Goal: Information Seeking & Learning: Learn about a topic

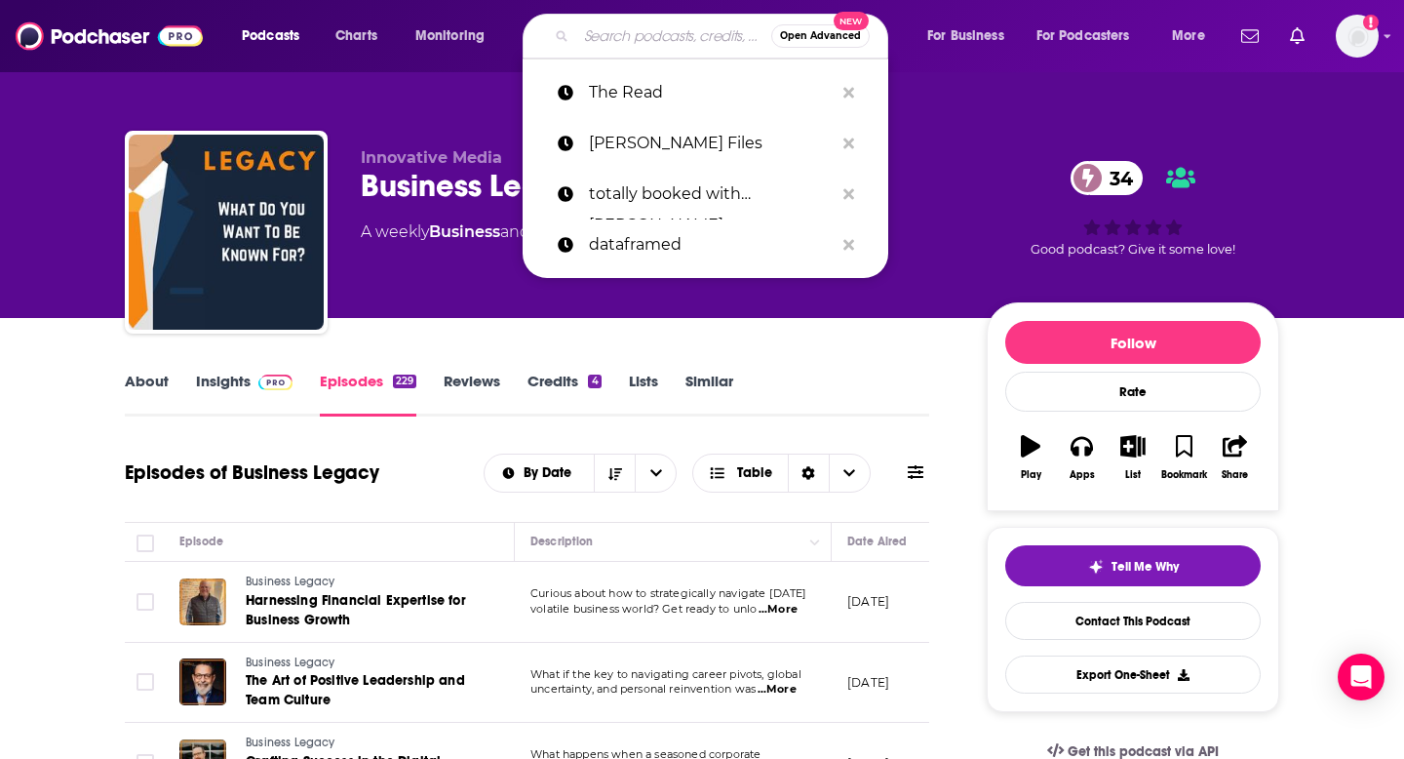
click at [620, 36] on input "Search podcasts, credits, & more..." at bounding box center [673, 35] width 195 height 31
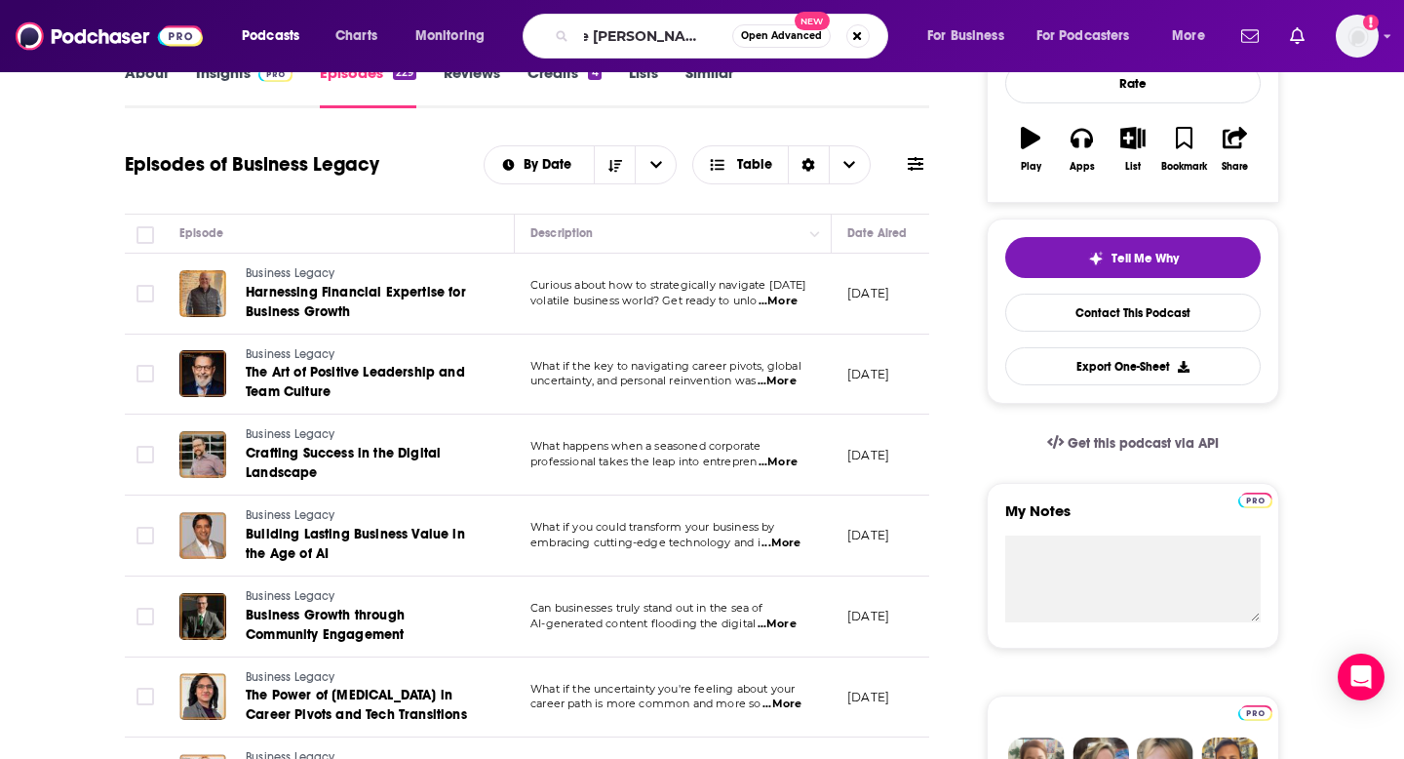
type input "the [PERSON_NAME] podcast"
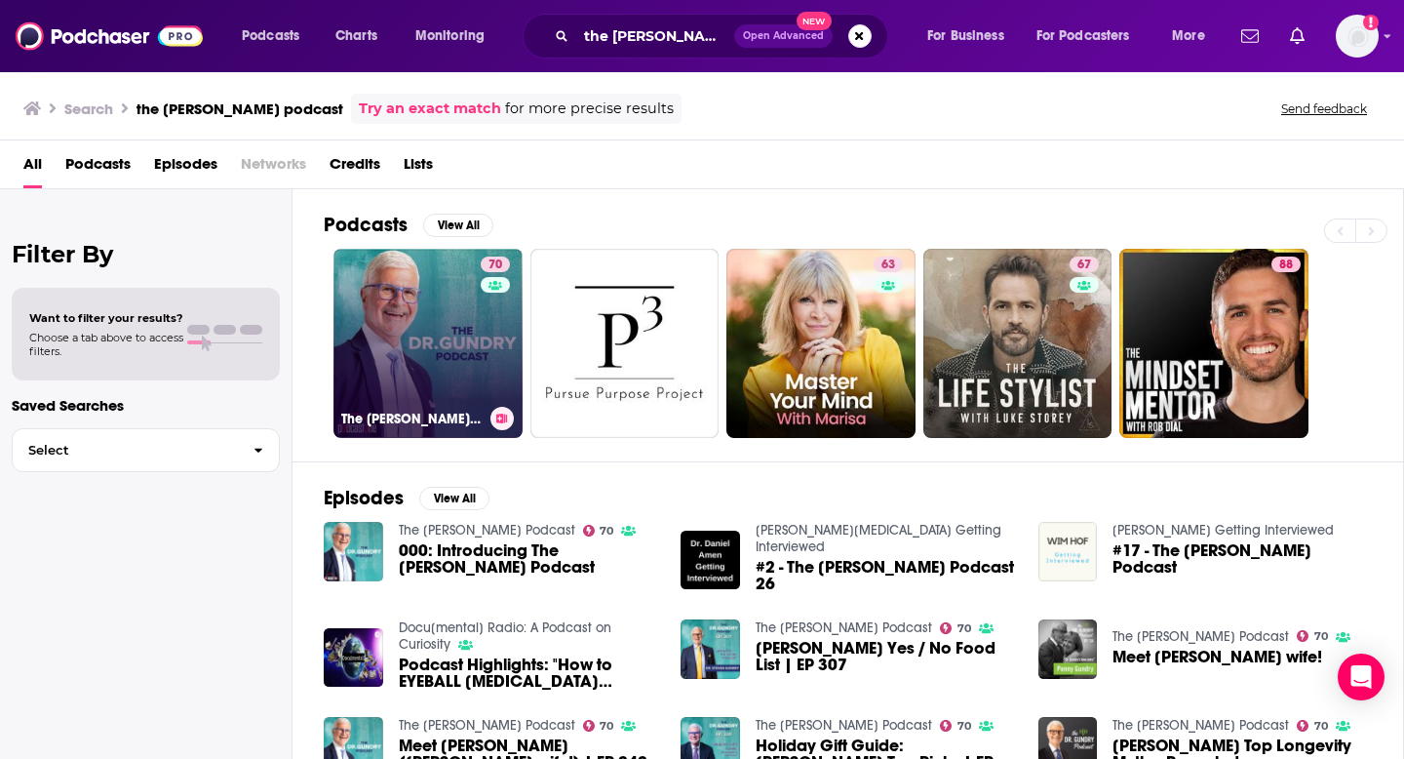
click at [357, 351] on link "70 The [PERSON_NAME] Podcast" at bounding box center [428, 343] width 189 height 189
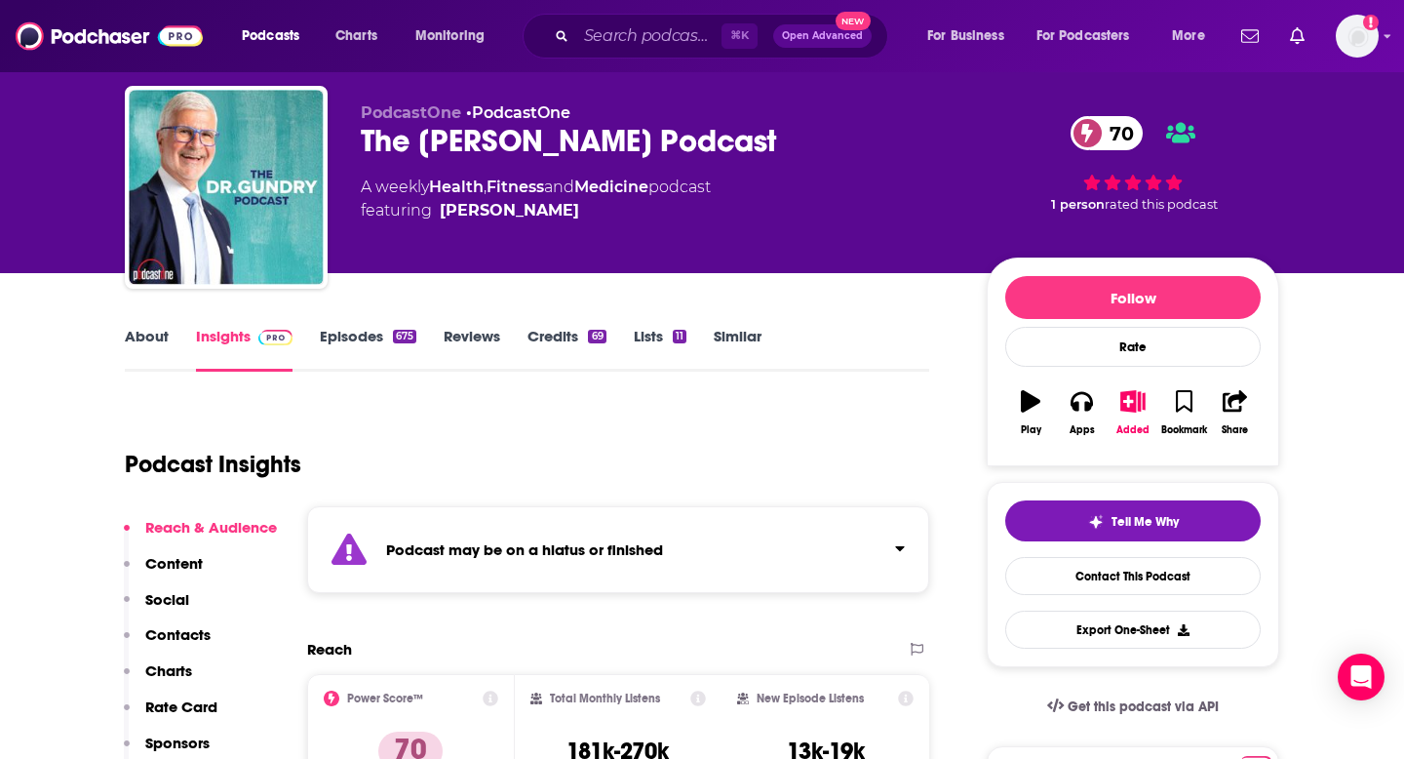
scroll to position [50, 0]
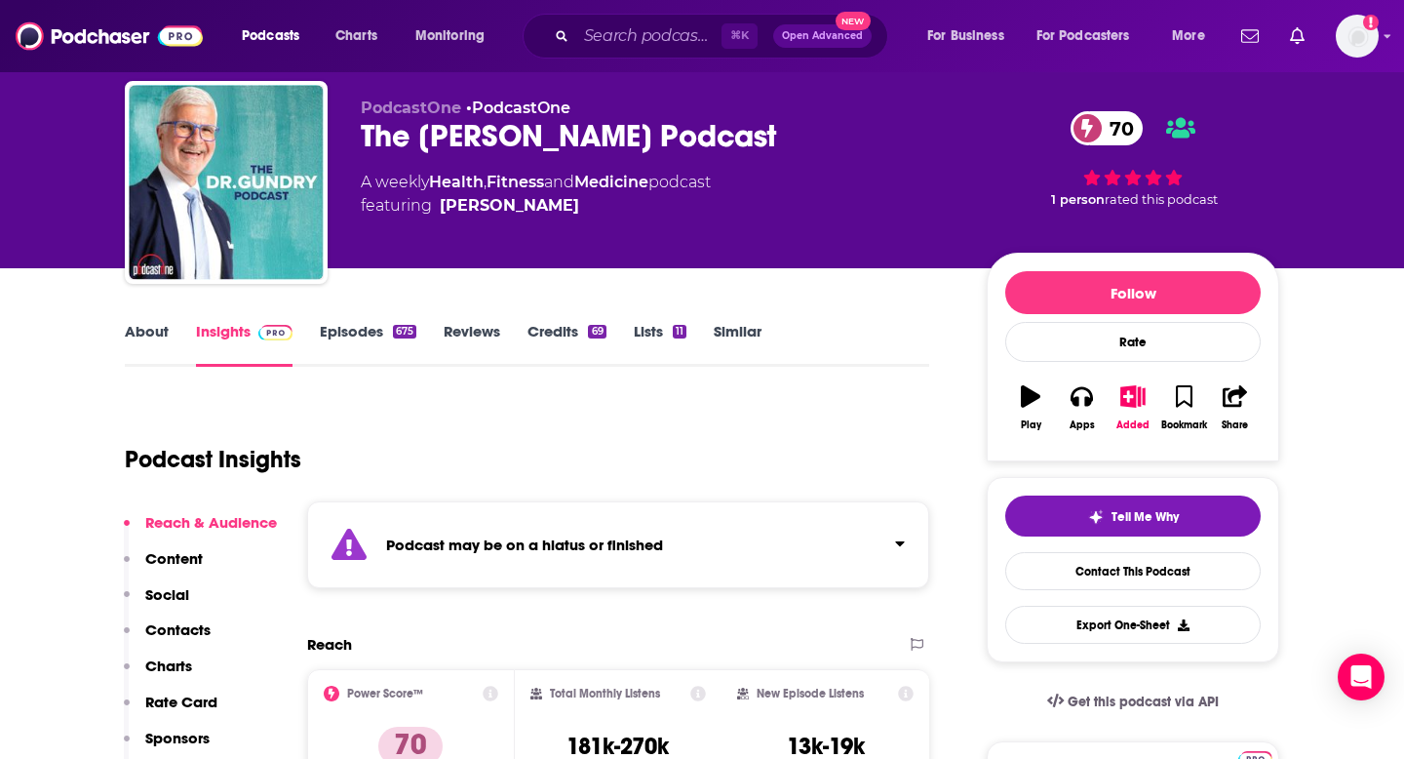
click at [537, 329] on link "Credits 69" at bounding box center [567, 344] width 78 height 45
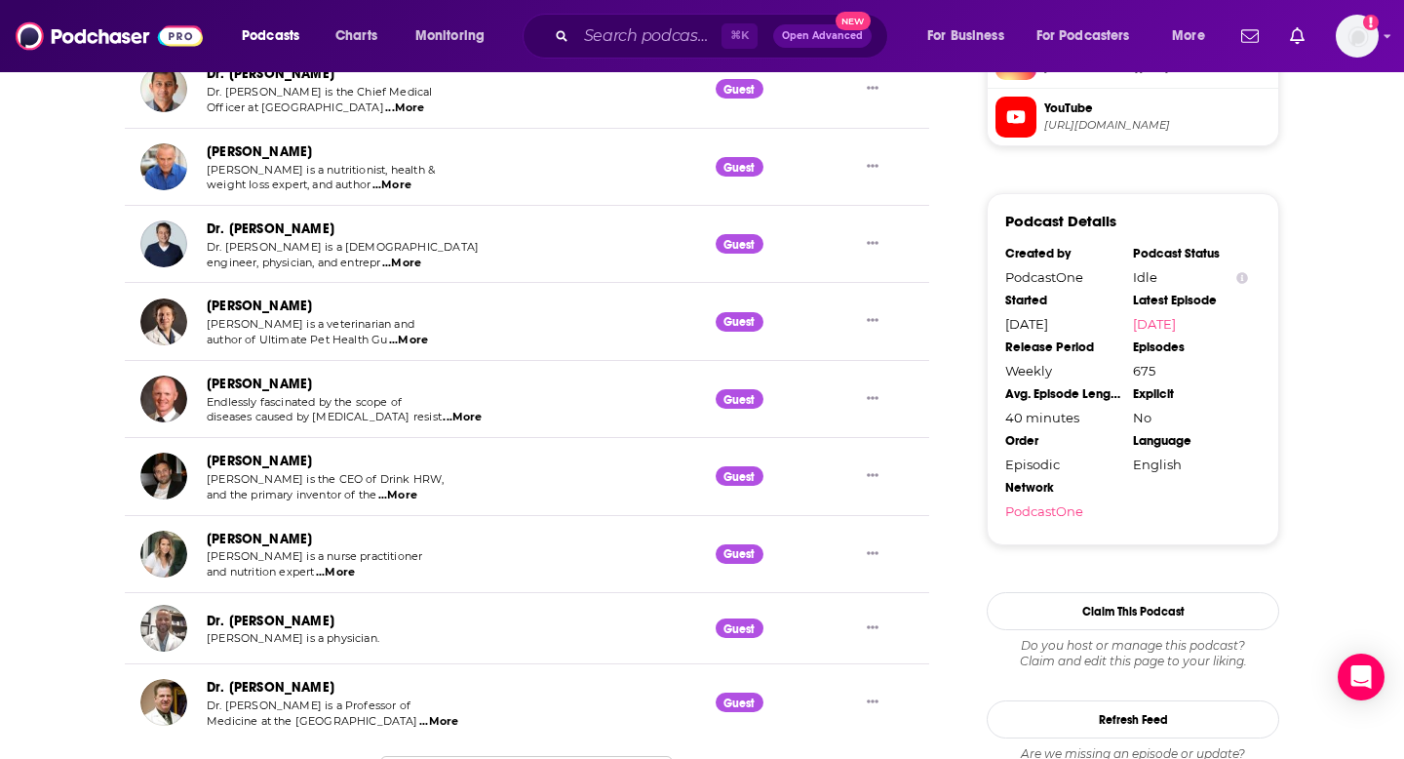
scroll to position [1897, 0]
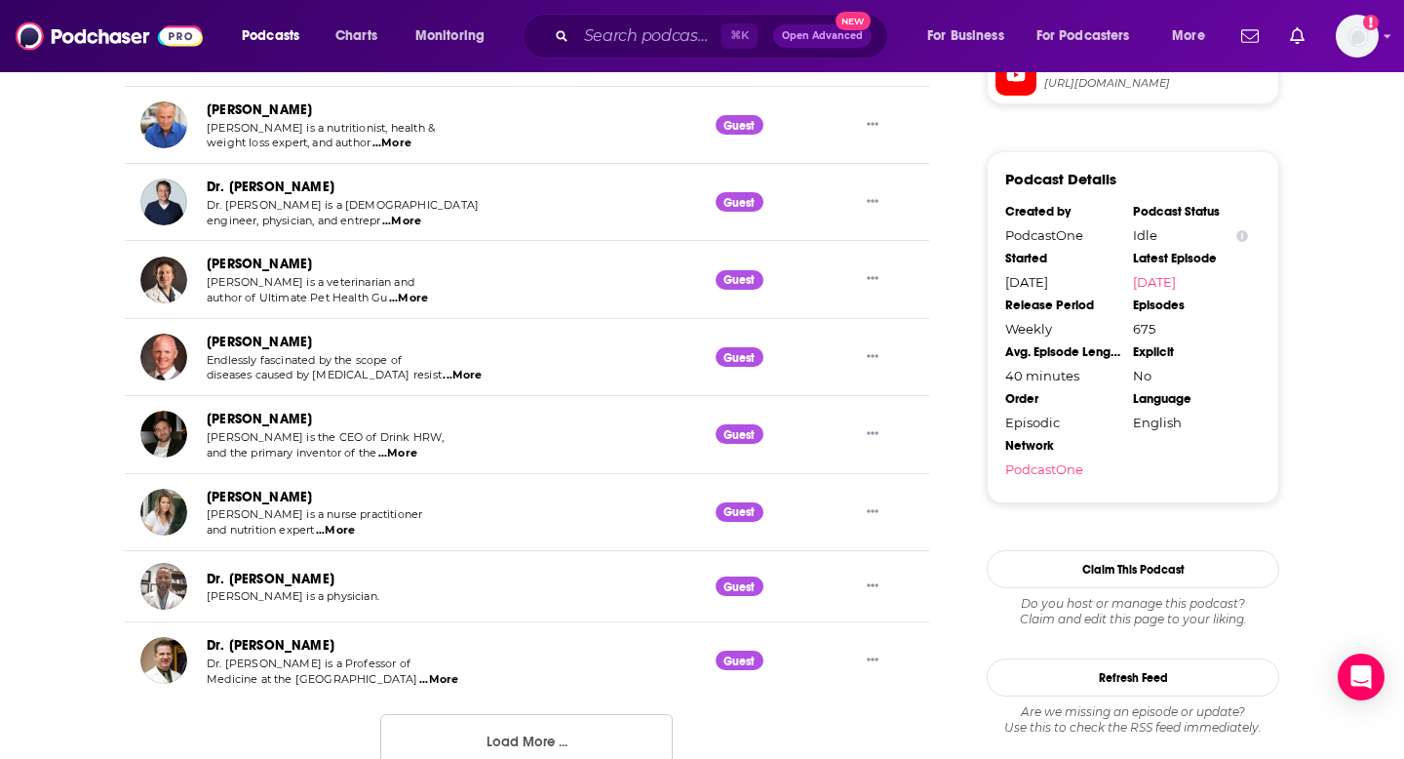
click at [461, 734] on button "Load More ..." at bounding box center [526, 740] width 293 height 53
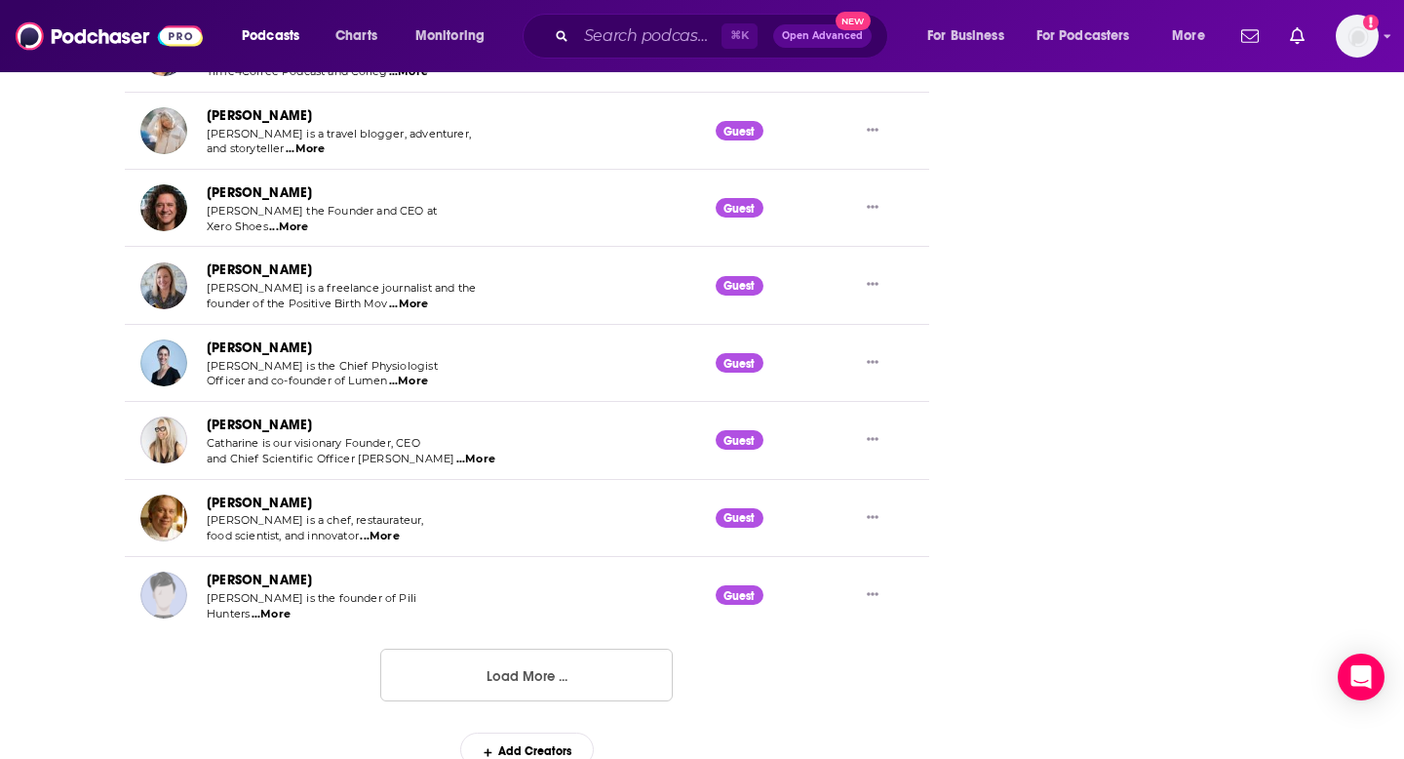
scroll to position [3901, 0]
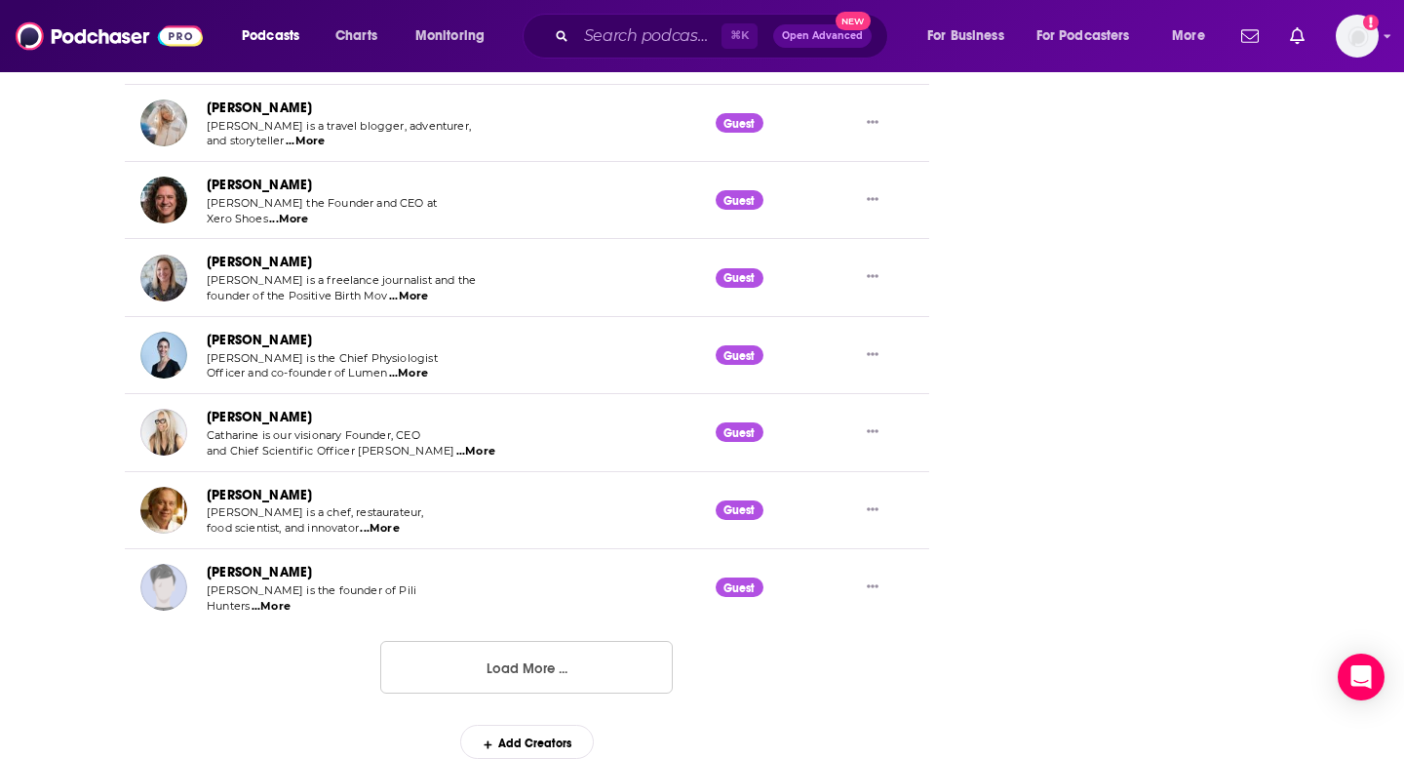
click at [403, 644] on button "Load More ..." at bounding box center [526, 667] width 293 height 53
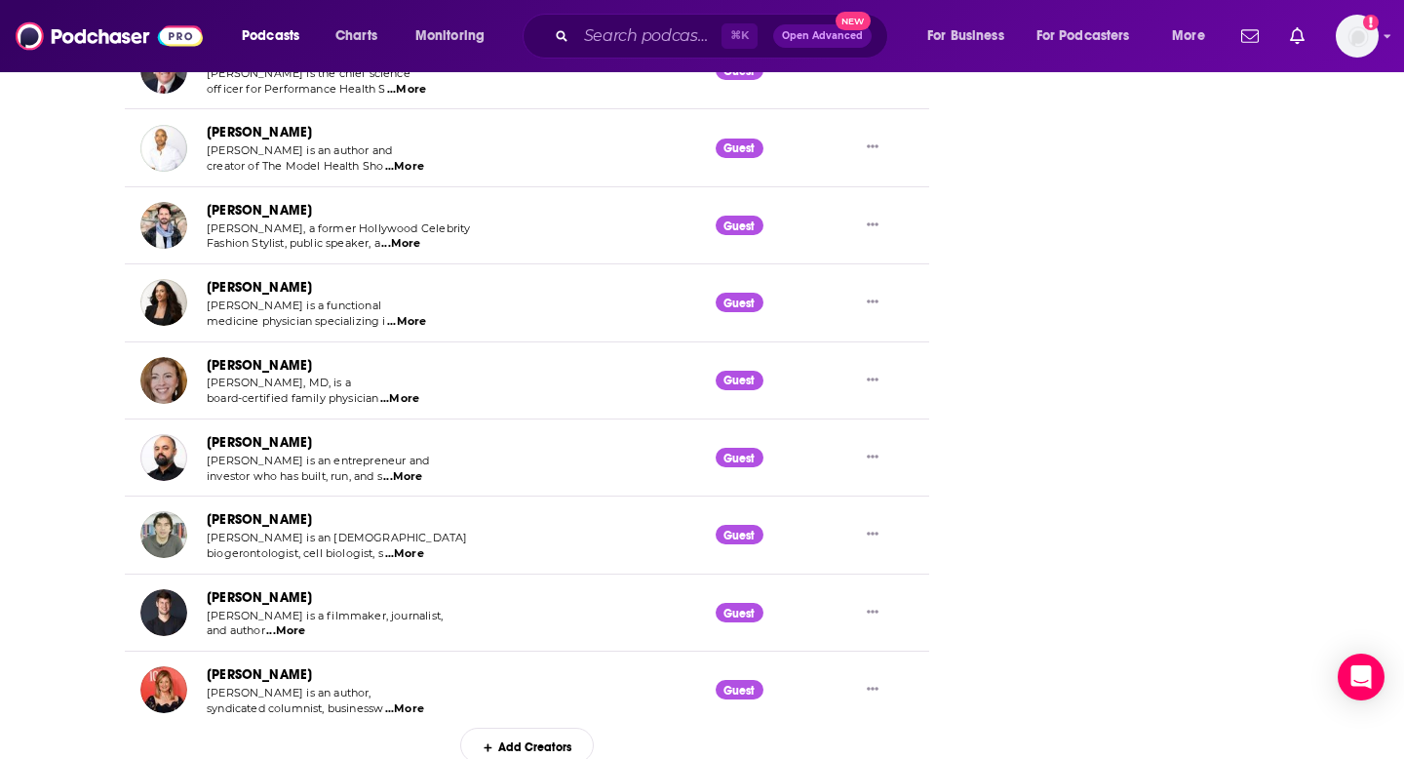
scroll to position [5273, 0]
